Goal: Contribute content

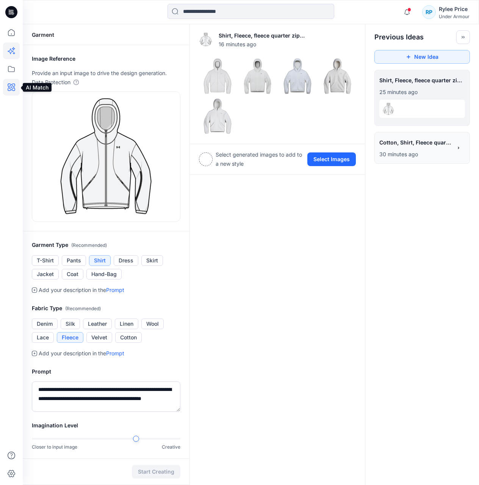
drag, startPoint x: 8, startPoint y: 85, endPoint x: 12, endPoint y: 89, distance: 4.8
click at [8, 86] on icon at bounding box center [11, 87] width 17 height 17
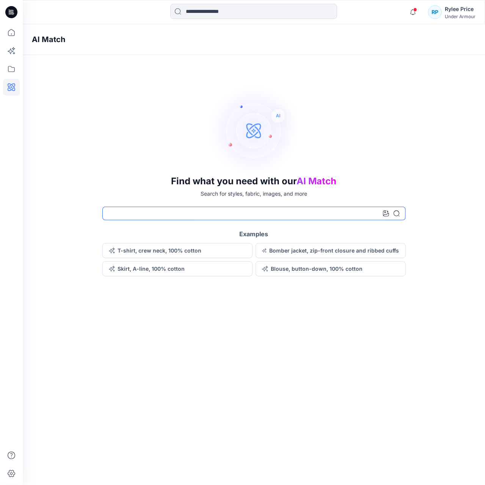
click at [231, 212] on input at bounding box center [253, 214] width 303 height 14
type input "******"
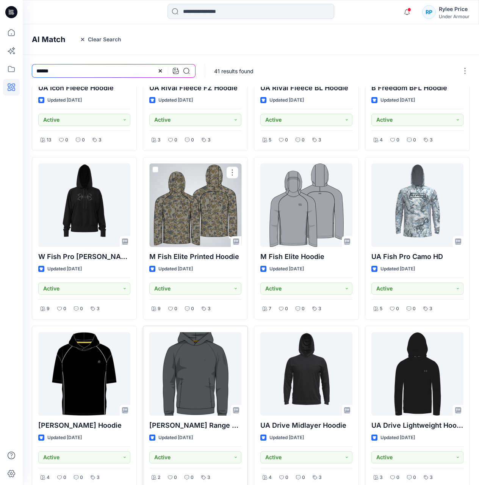
scroll to position [114, 0]
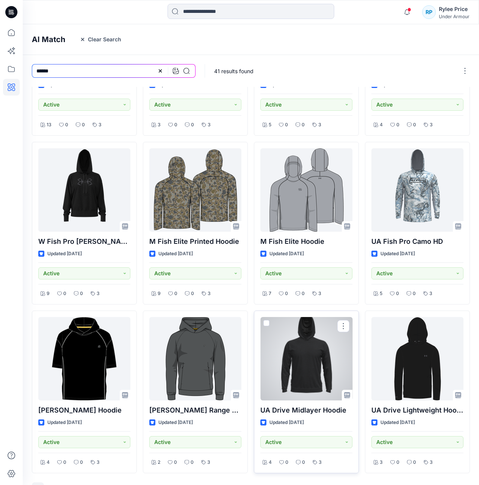
click at [316, 370] on div at bounding box center [306, 358] width 92 height 83
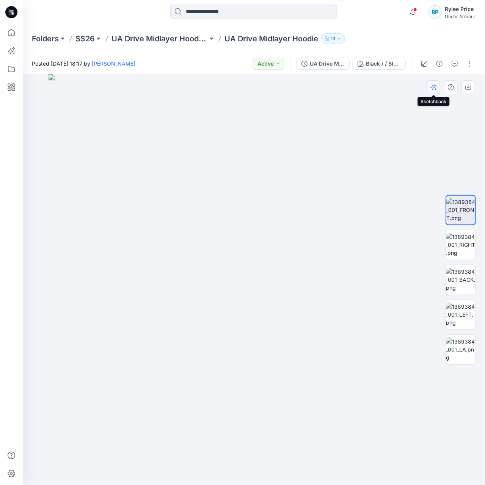
click at [433, 88] on icon "button" at bounding box center [433, 87] width 6 height 6
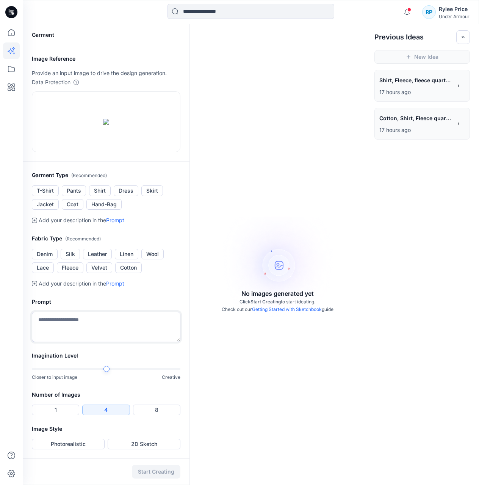
click at [98, 342] on textarea at bounding box center [106, 326] width 149 height 30
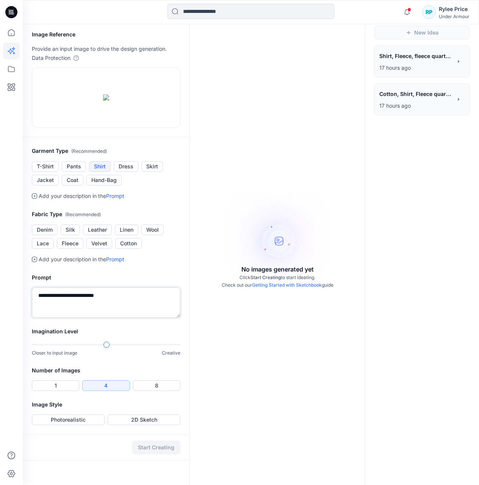
type textarea "**********"
click at [95, 172] on button "Shirt" at bounding box center [100, 166] width 22 height 11
click at [129, 249] on button "Cotton" at bounding box center [128, 243] width 27 height 11
click at [98, 425] on button "Photorealistic" at bounding box center [68, 419] width 73 height 11
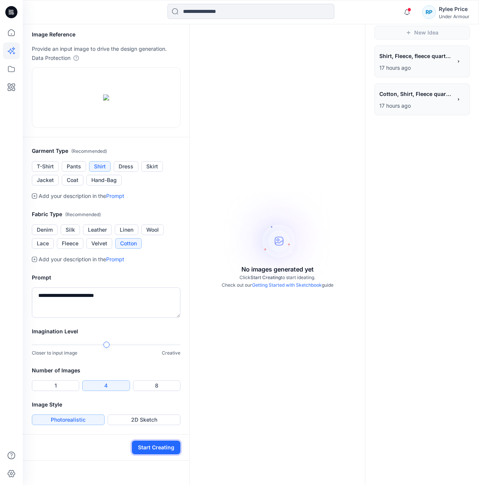
click at [157, 454] on button "Start Creating" at bounding box center [156, 447] width 49 height 14
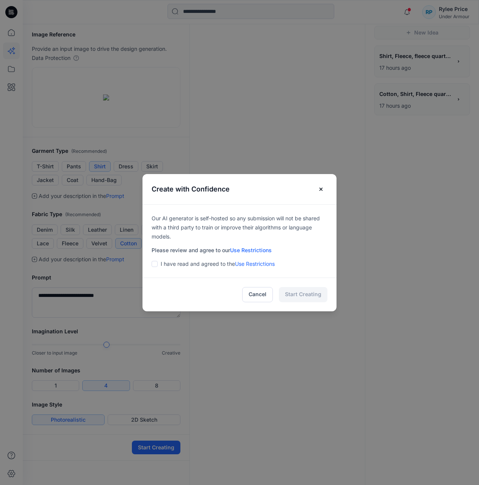
click at [158, 266] on label at bounding box center [155, 263] width 6 height 9
click at [303, 294] on button "Start Creating" at bounding box center [303, 294] width 49 height 15
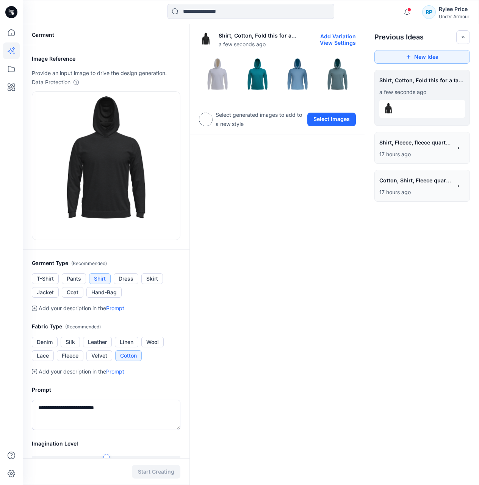
click at [254, 80] on img at bounding box center [257, 76] width 36 height 36
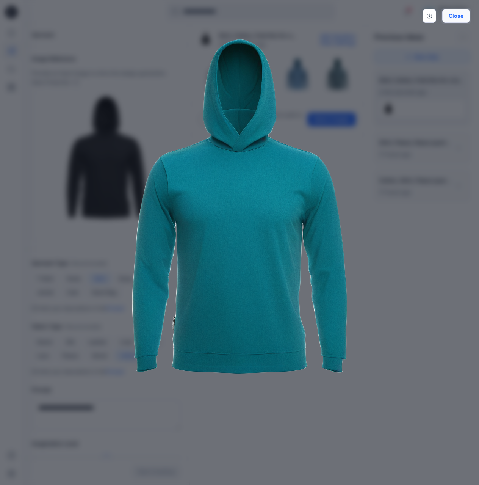
click at [466, 16] on button "Close" at bounding box center [456, 16] width 28 height 14
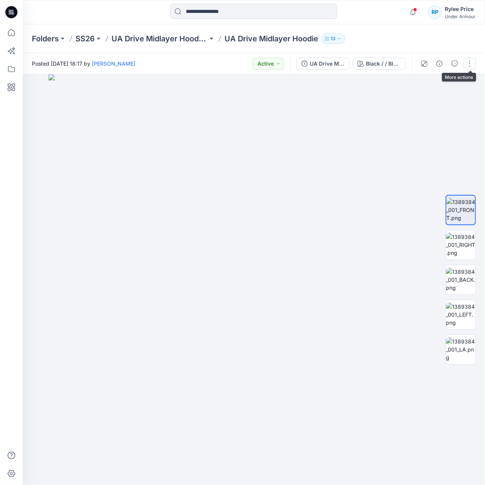
click at [472, 63] on button "button" at bounding box center [469, 64] width 12 height 12
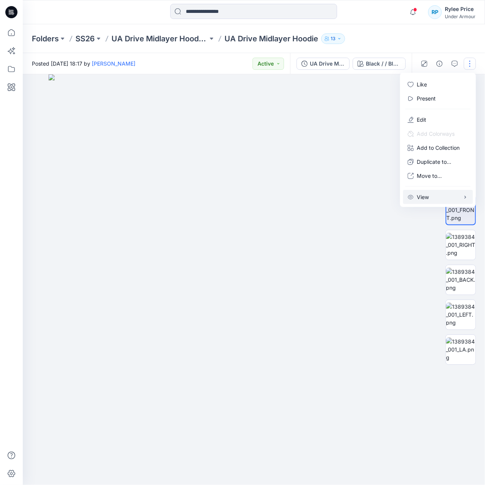
click at [458, 199] on button "View" at bounding box center [438, 197] width 70 height 14
click at [388, 40] on div "Folders SS26 UA Drive Midlayer Hoodie (1389384) UA Drive Midlayer Hoodie 13" at bounding box center [224, 38] width 385 height 11
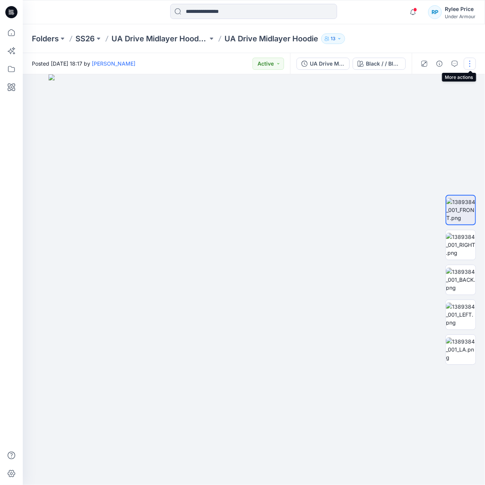
click at [469, 64] on button "button" at bounding box center [469, 64] width 12 height 12
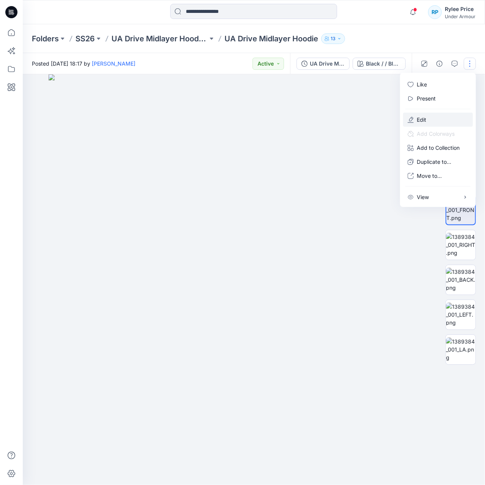
click at [421, 118] on p "Edit" at bounding box center [420, 120] width 9 height 8
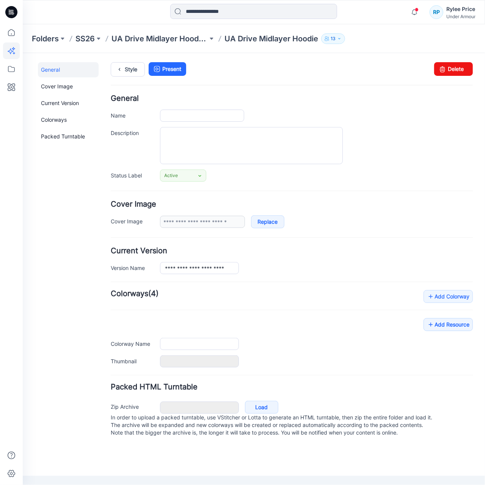
type input "**********"
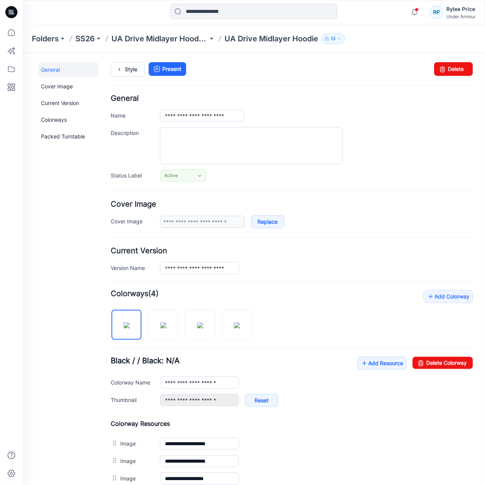
click at [385, 33] on div "Folders SS26 UA Drive Midlayer Hoodie (1389384) UA Drive Midlayer Hoodie 13" at bounding box center [254, 38] width 462 height 29
click at [57, 134] on link "Packed Turntable" at bounding box center [68, 135] width 61 height 15
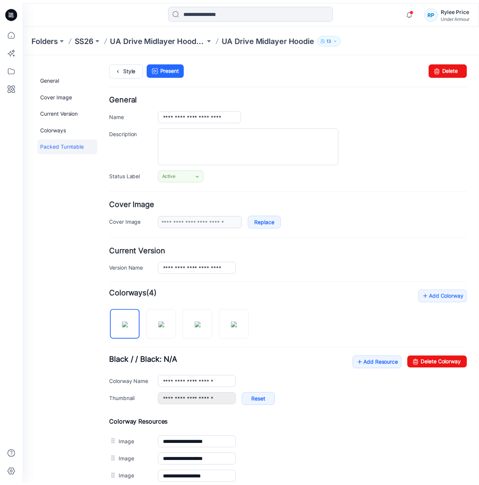
scroll to position [120, 0]
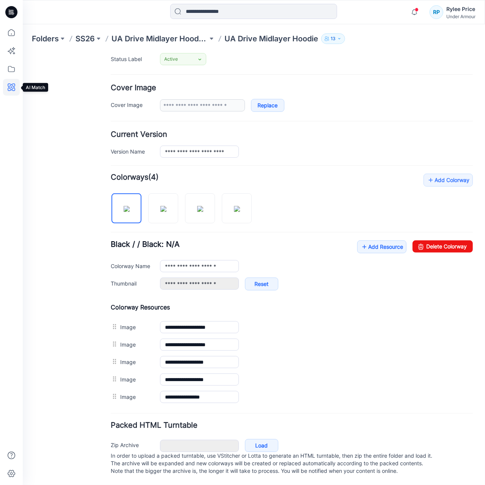
click at [11, 91] on icon at bounding box center [11, 87] width 17 height 17
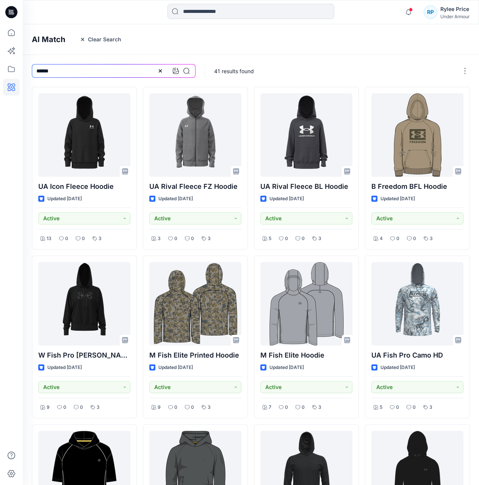
click at [371, 45] on div "AI Match Clear Search" at bounding box center [262, 39] width 479 height 31
click at [378, 38] on div "AI Match Clear Search" at bounding box center [262, 39] width 479 height 31
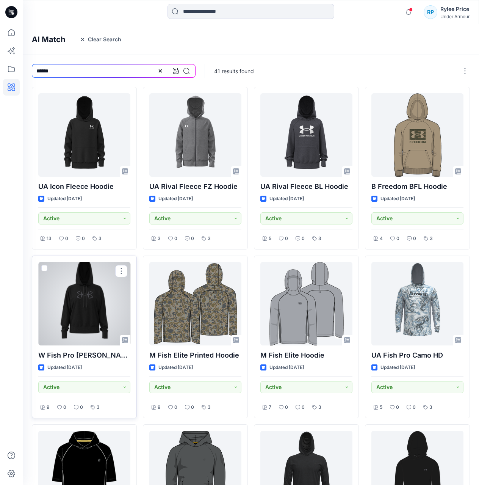
click at [111, 303] on div at bounding box center [84, 303] width 92 height 83
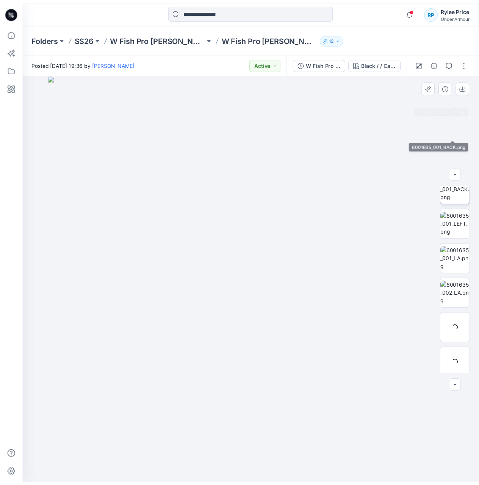
scroll to position [155, 0]
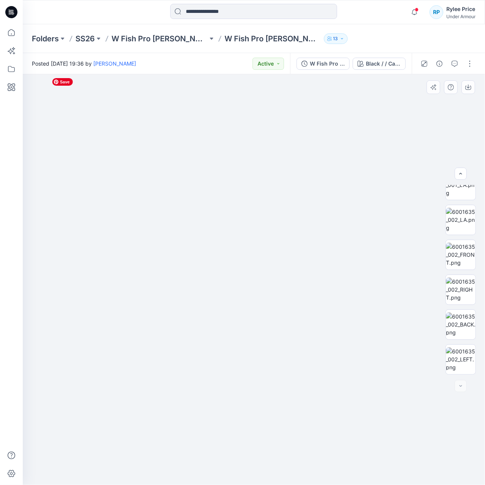
drag, startPoint x: 317, startPoint y: 305, endPoint x: 321, endPoint y: 271, distance: 34.3
click at [294, 299] on img at bounding box center [254, 262] width 470 height 445
click at [18, 85] on icon at bounding box center [11, 87] width 17 height 17
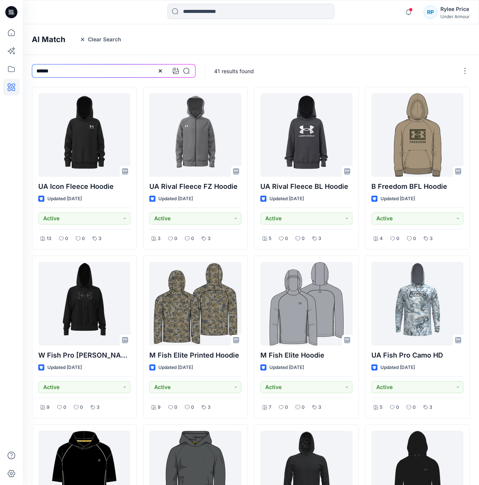
click at [367, 41] on div "AI Match Clear Search" at bounding box center [262, 39] width 479 height 31
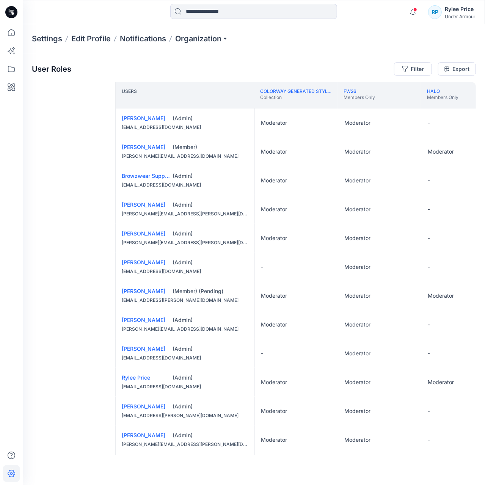
scroll to position [70, 238]
